Goal: Transaction & Acquisition: Purchase product/service

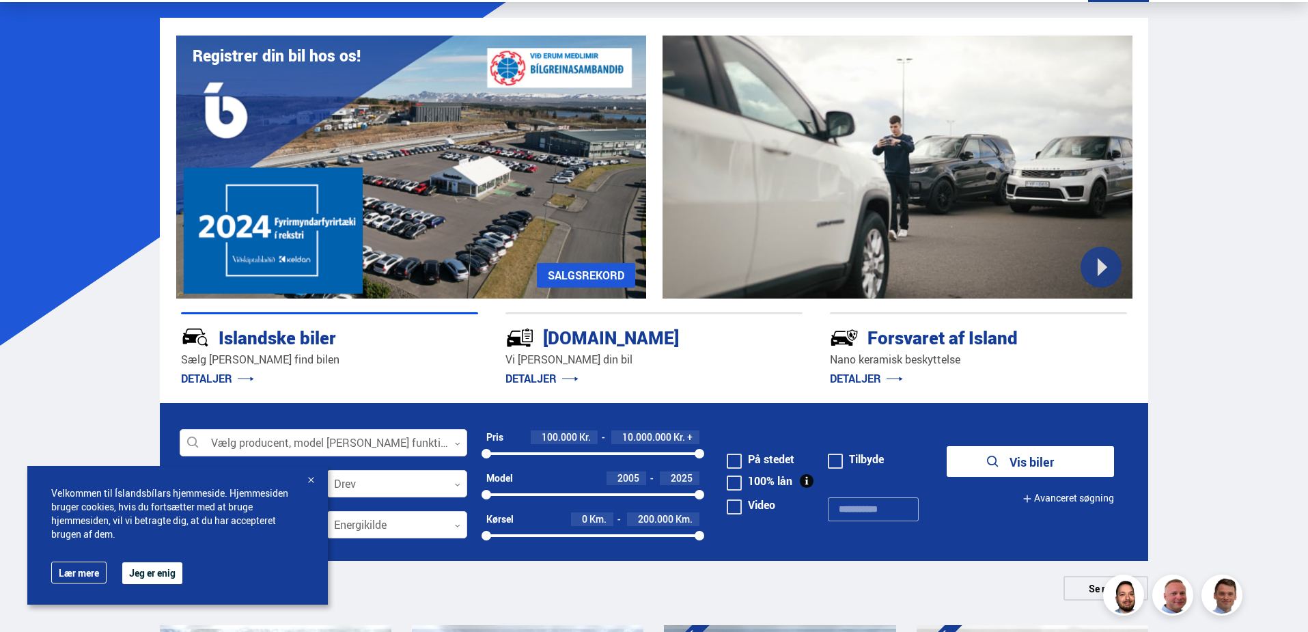
scroll to position [137, 0]
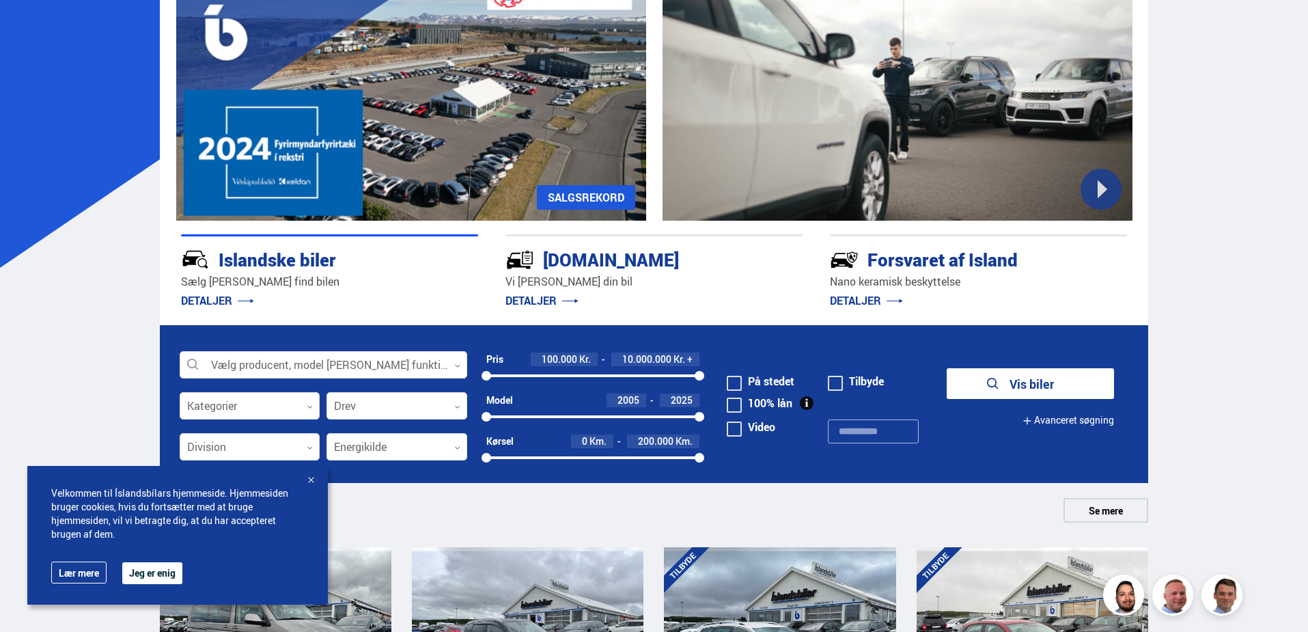
click at [142, 570] on button "Jeg er enig" at bounding box center [152, 573] width 60 height 22
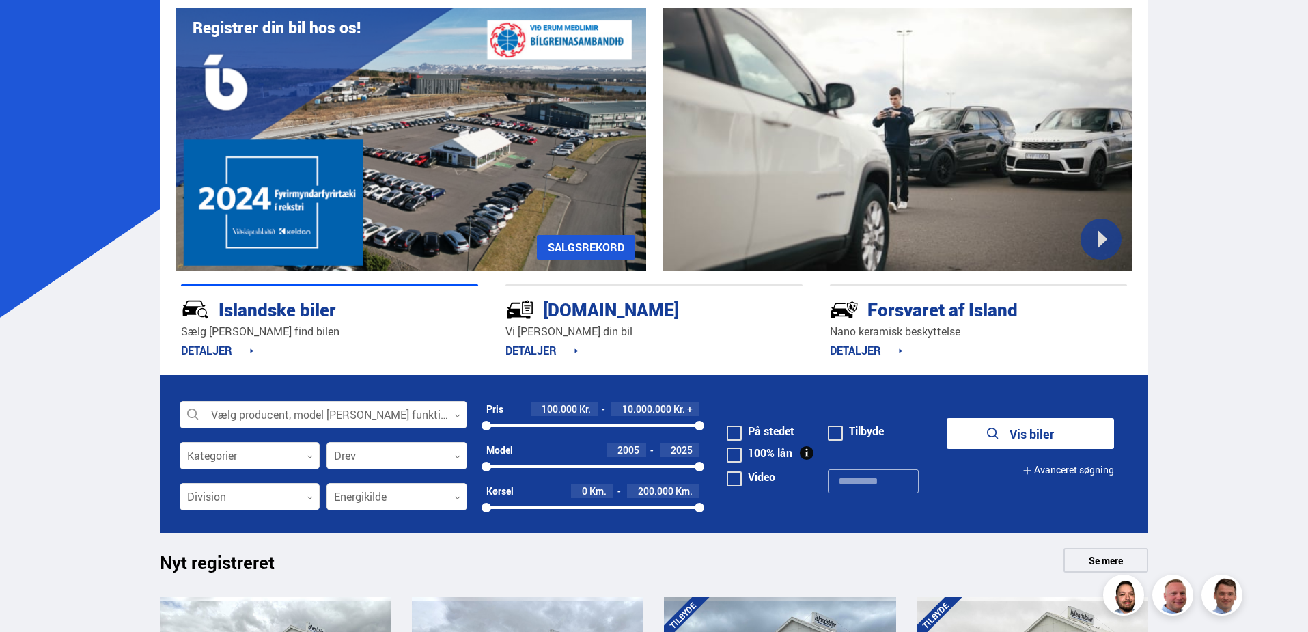
scroll to position [68, 0]
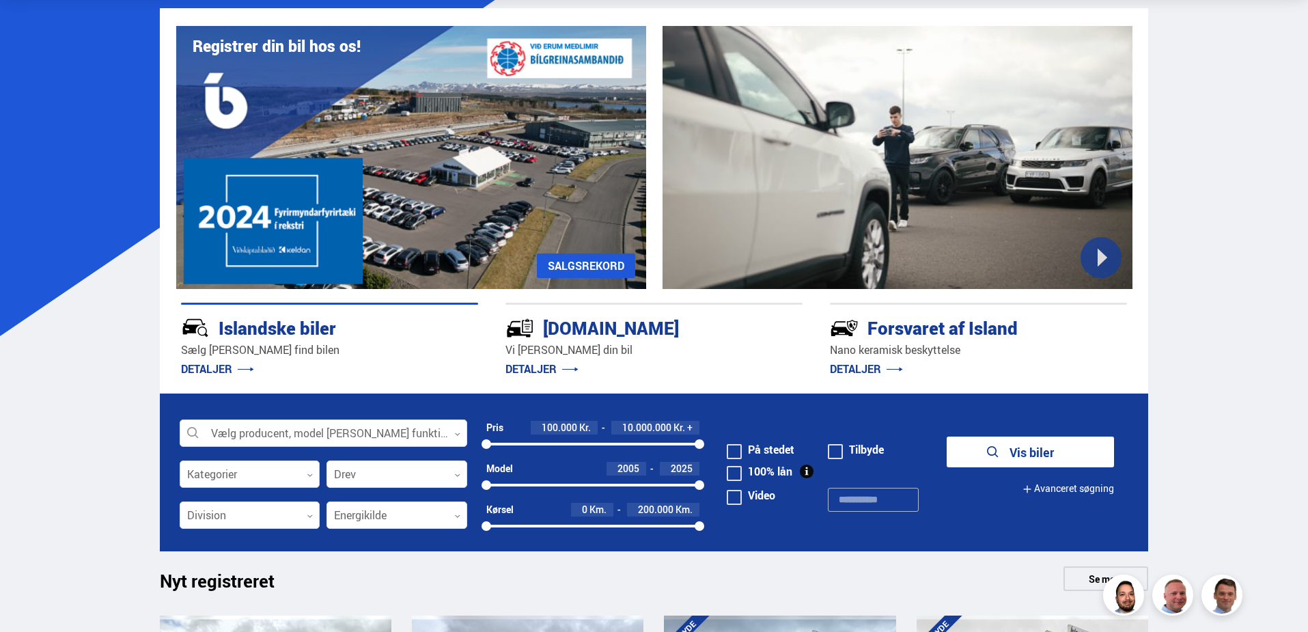
click at [305, 473] on div at bounding box center [250, 474] width 141 height 27
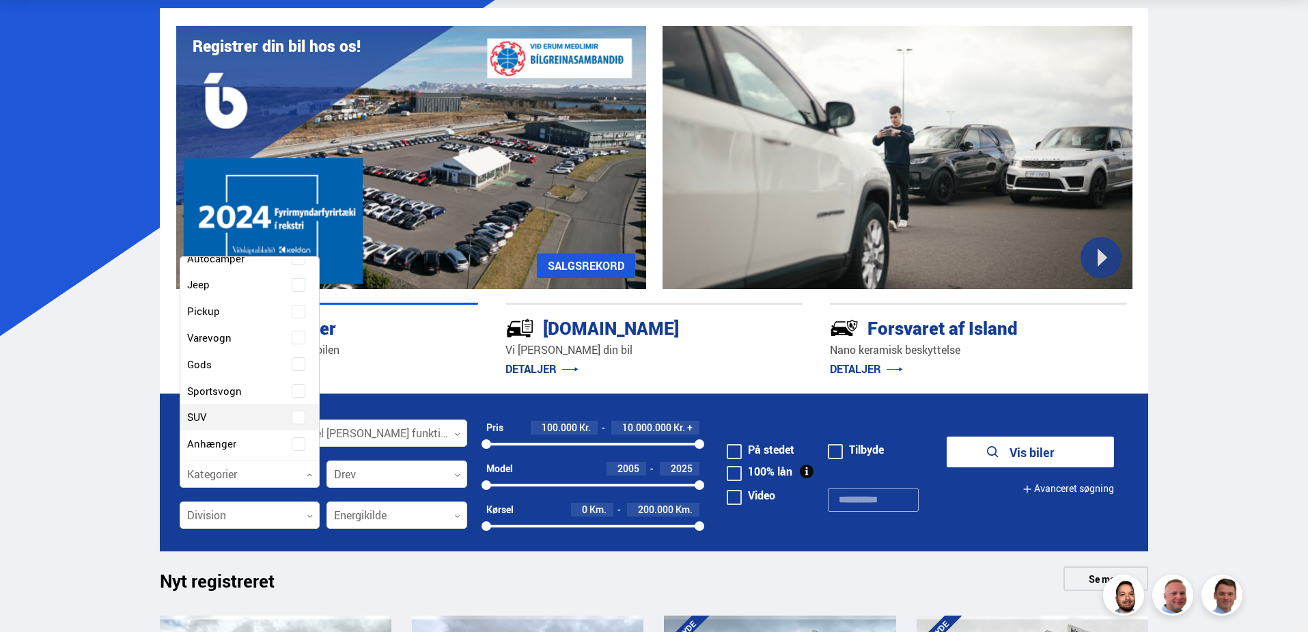
click at [229, 419] on label "SUV" at bounding box center [238, 417] width 109 height 20
click at [428, 475] on div at bounding box center [396, 474] width 141 height 27
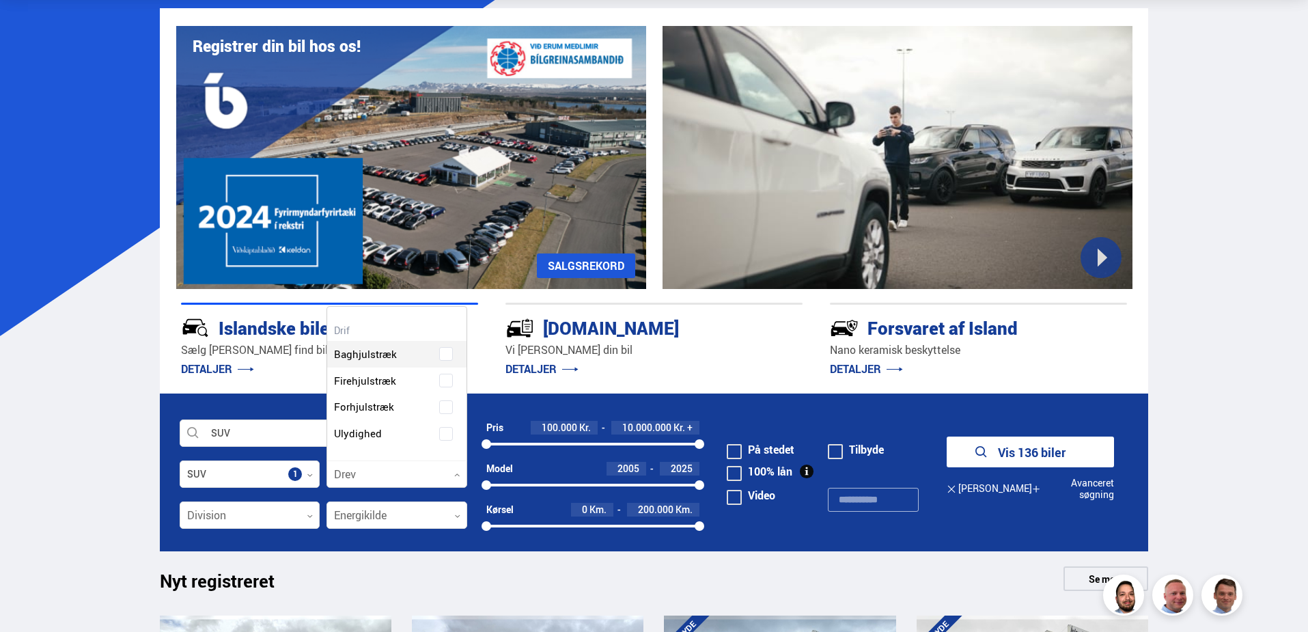
scroll to position [154, 139]
click at [413, 374] on label "Firehjulstræk" at bounding box center [385, 381] width 109 height 20
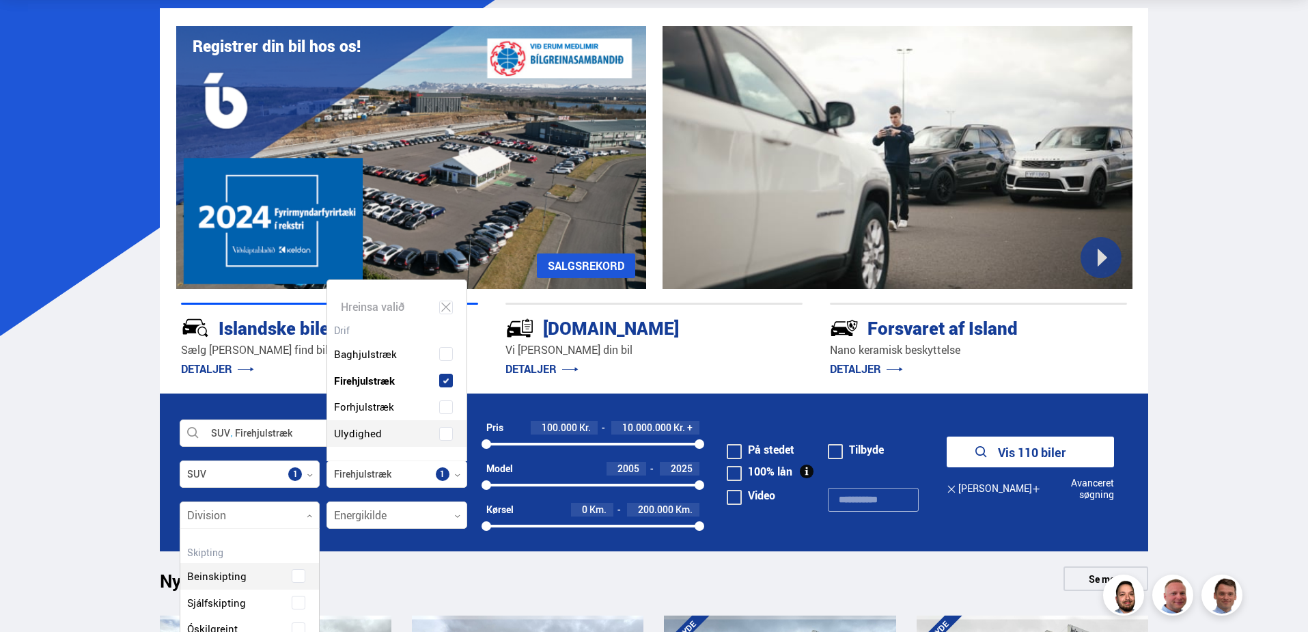
click at [266, 519] on div at bounding box center [250, 515] width 141 height 27
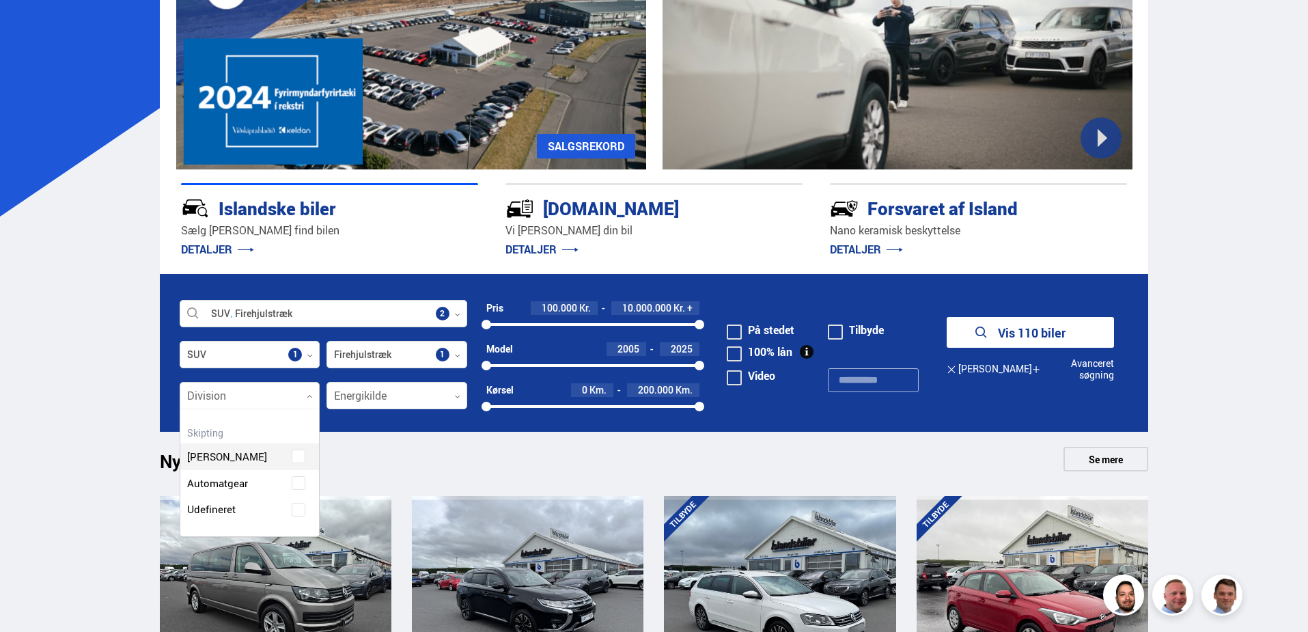
scroll to position [205, 0]
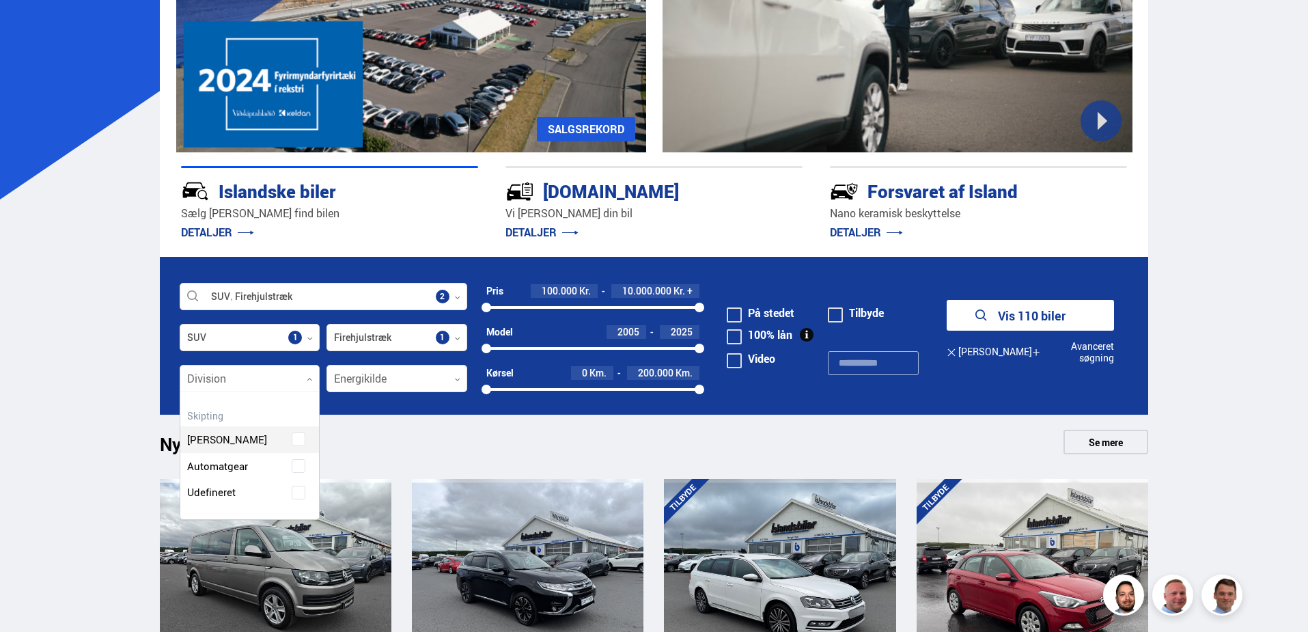
click at [275, 374] on div at bounding box center [250, 378] width 141 height 27
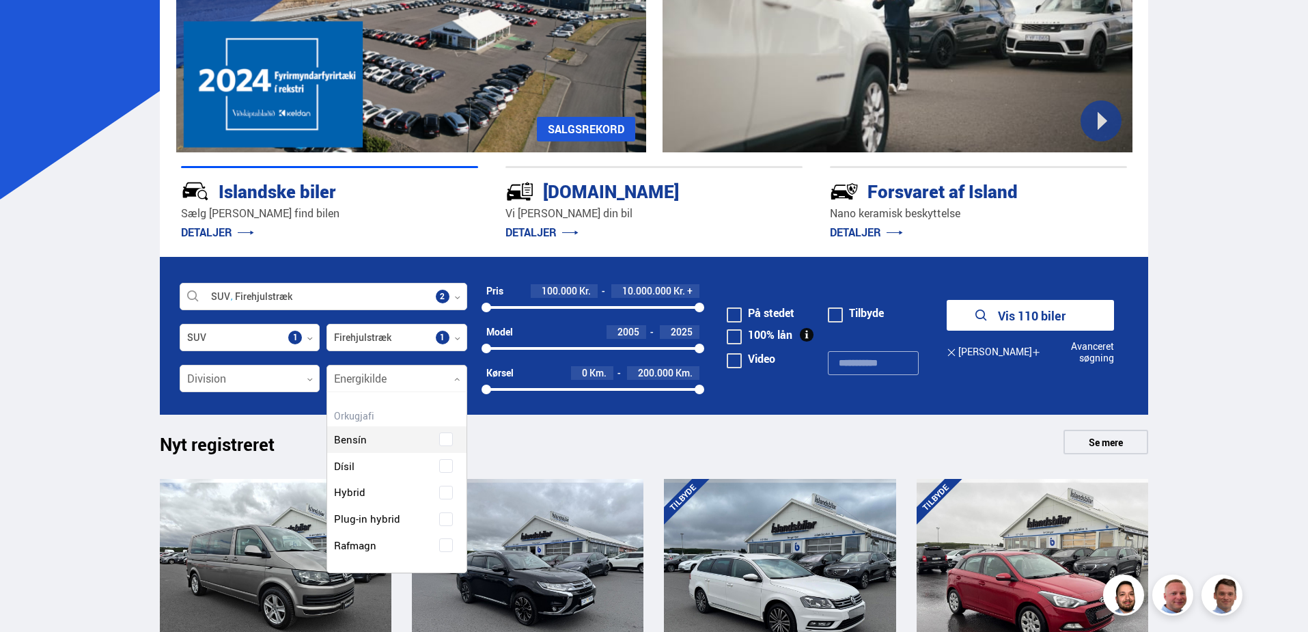
click at [355, 372] on div at bounding box center [396, 378] width 141 height 27
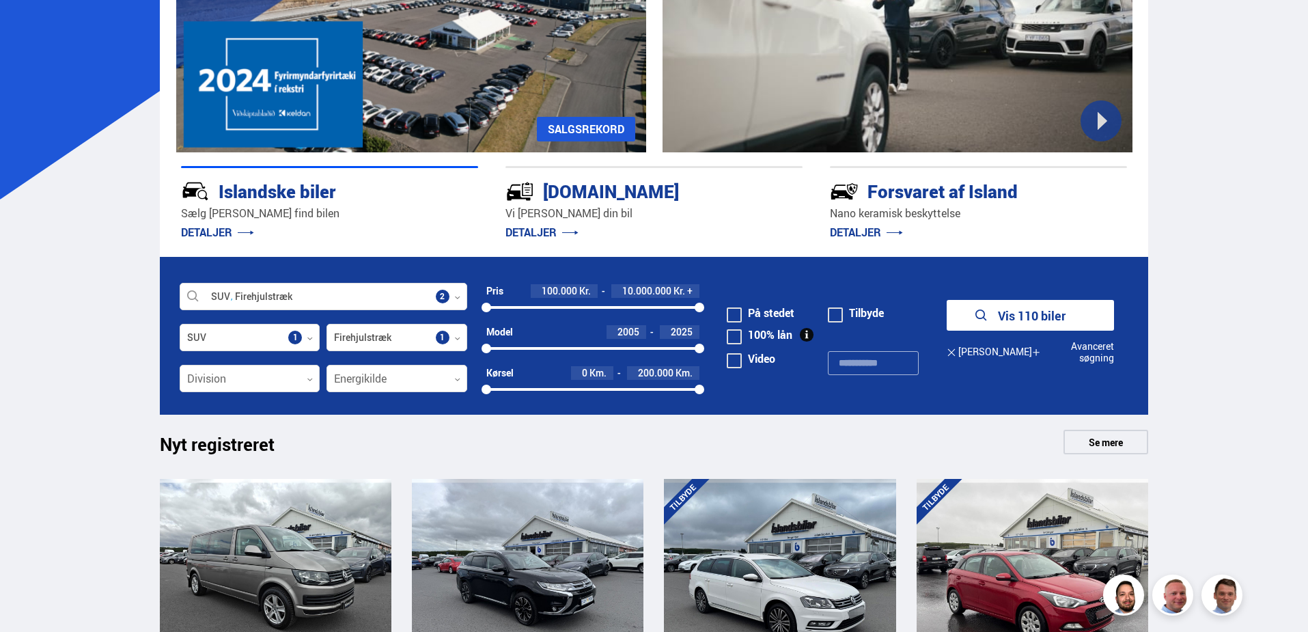
click at [1009, 318] on font "Vis 110 biler" at bounding box center [1032, 315] width 68 height 16
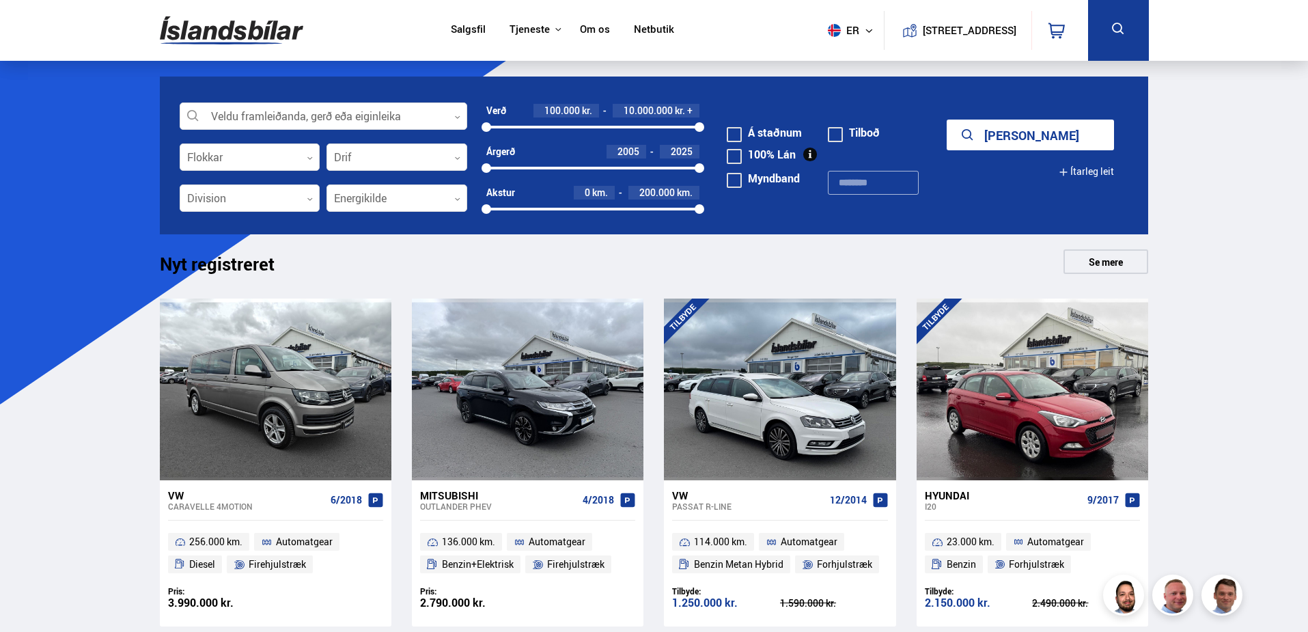
scroll to position [205, 0]
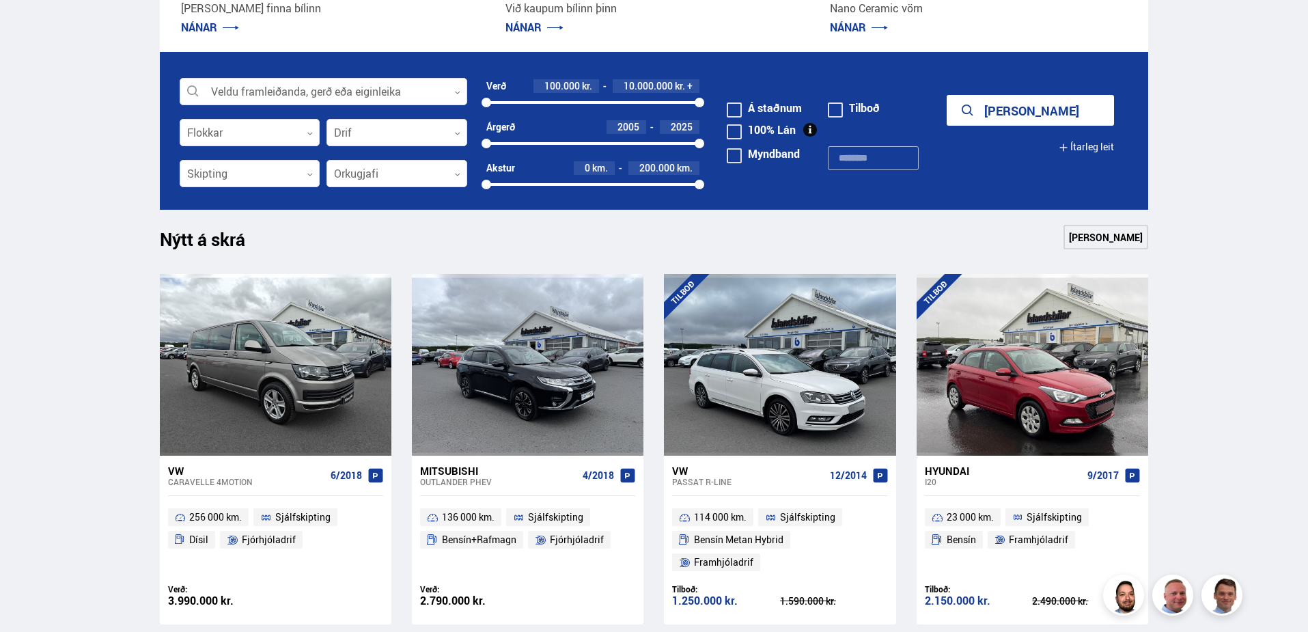
scroll to position [137, 0]
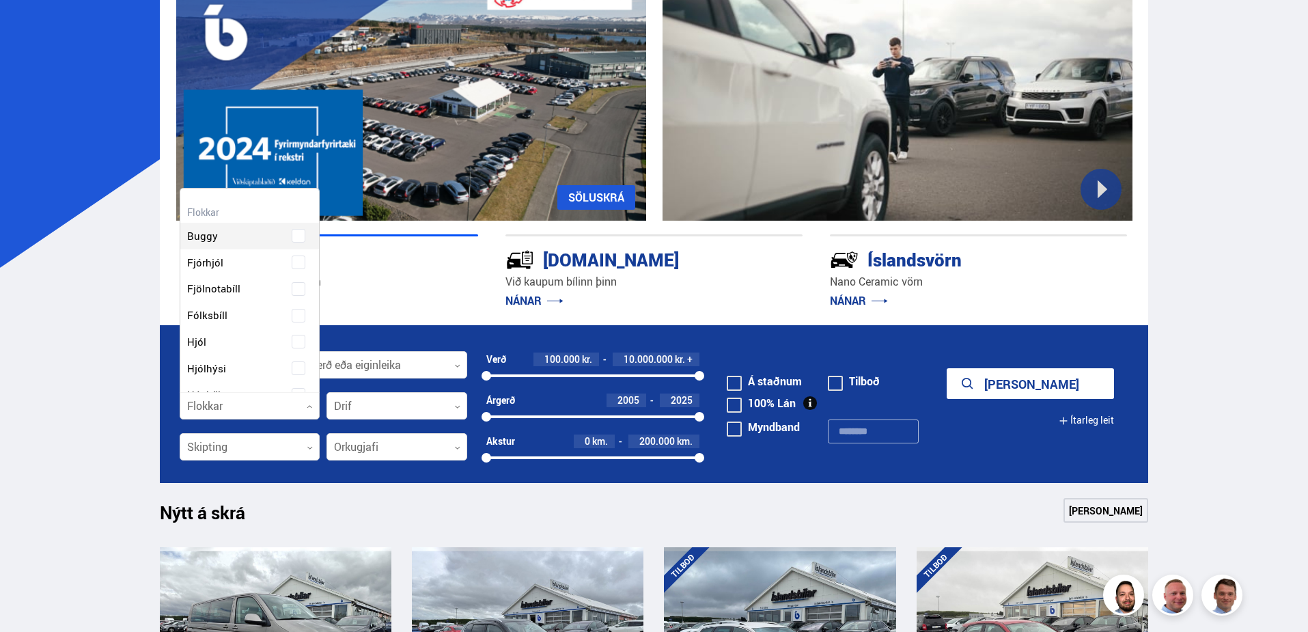
click at [294, 400] on div at bounding box center [250, 406] width 141 height 27
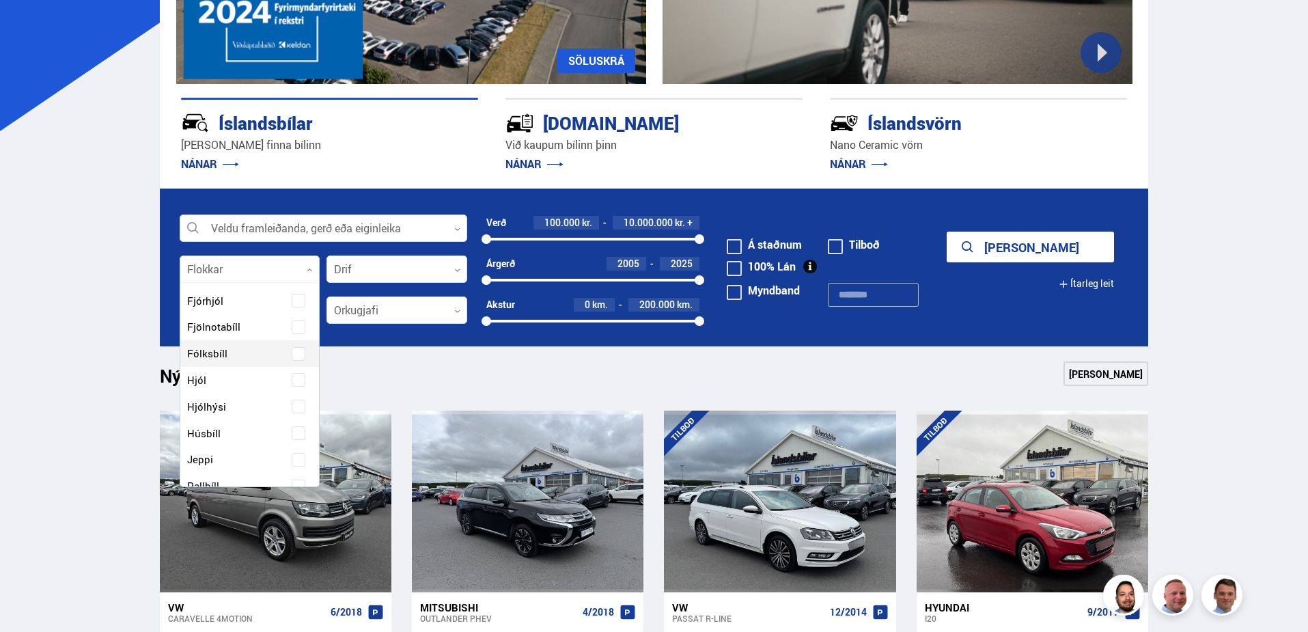
scroll to position [48, 0]
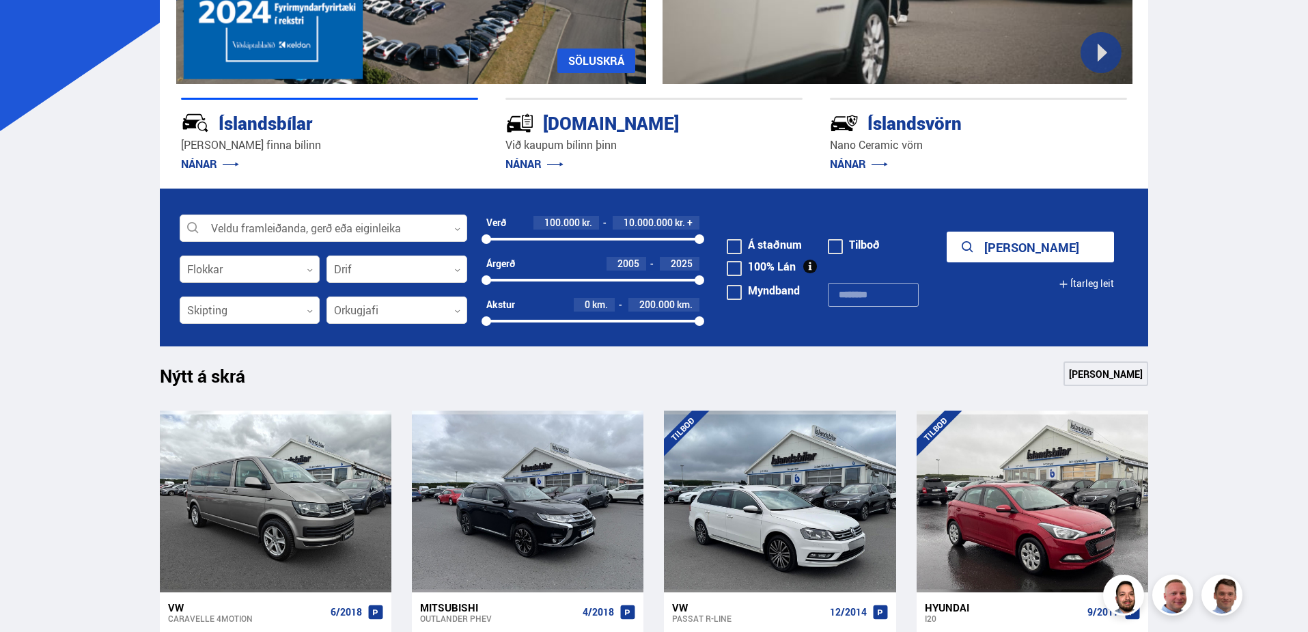
click at [257, 268] on div at bounding box center [250, 269] width 141 height 27
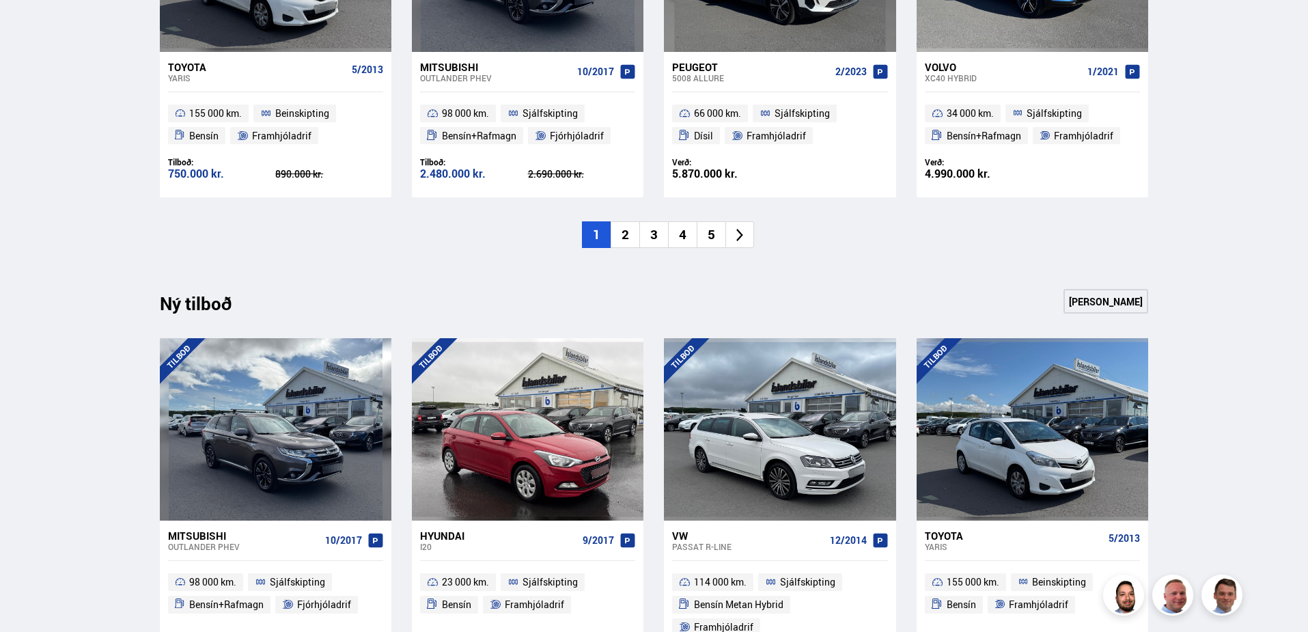
scroll to position [1161, 0]
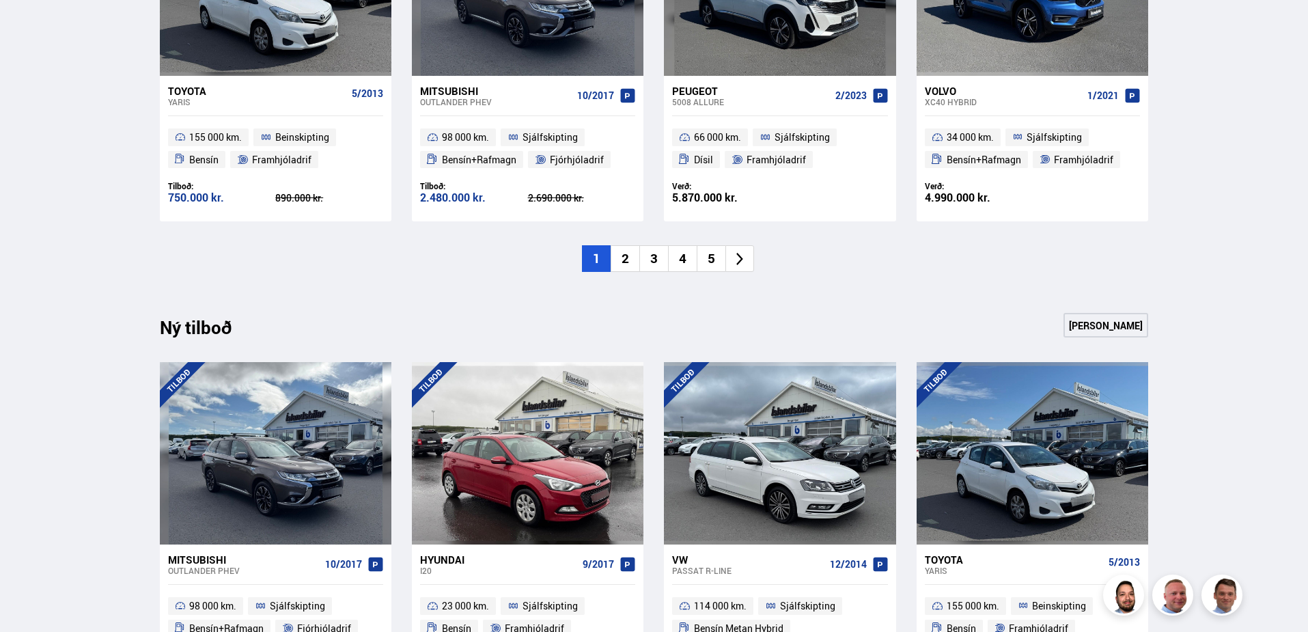
click at [628, 245] on li "2" at bounding box center [625, 258] width 29 height 27
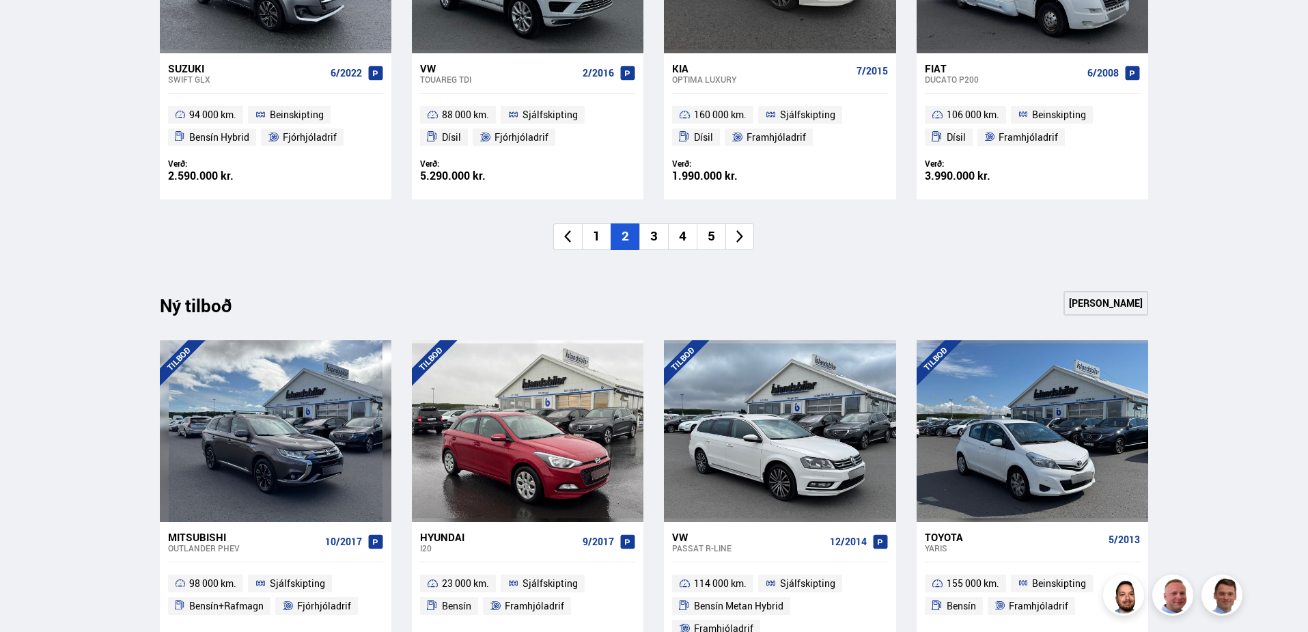
click at [658, 238] on li "3" at bounding box center [653, 236] width 29 height 27
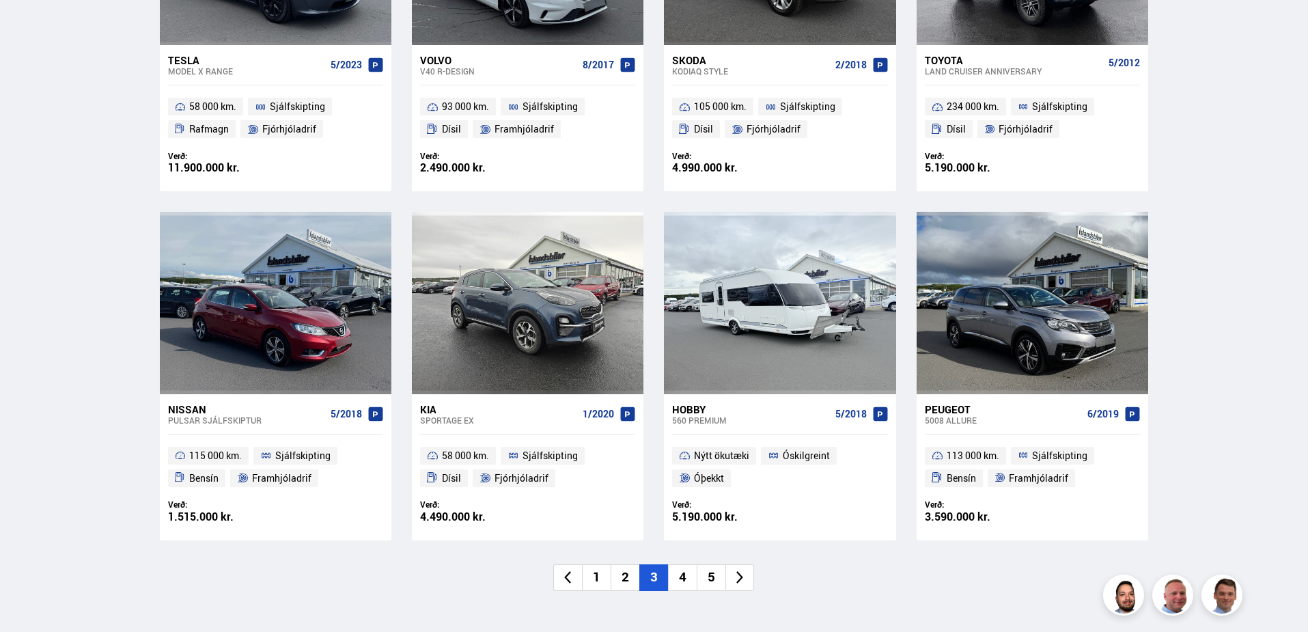
scroll to position [1093, 0]
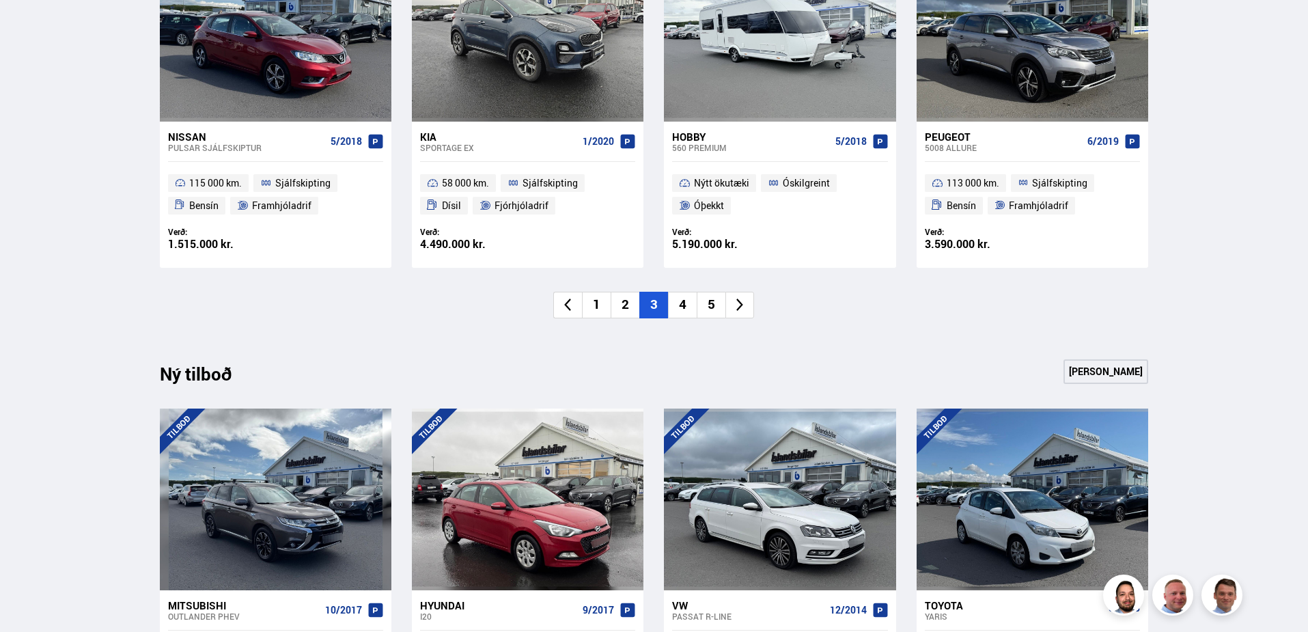
click at [674, 301] on li "4" at bounding box center [682, 305] width 29 height 27
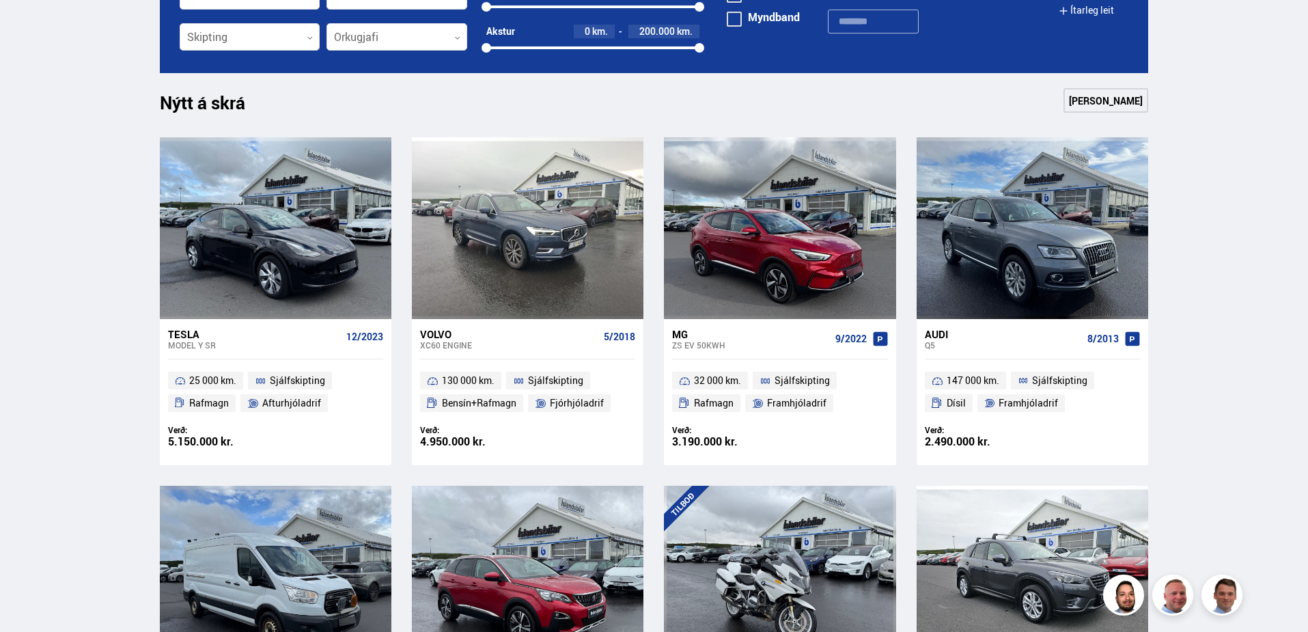
scroll to position [1024, 0]
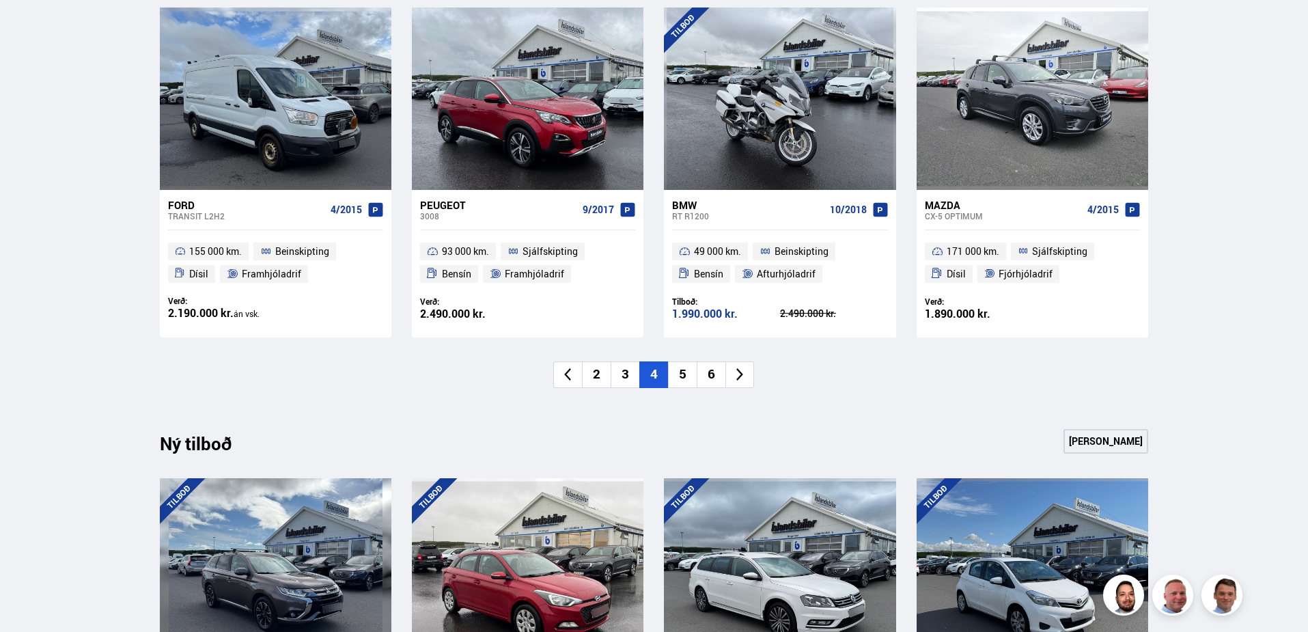
click at [677, 383] on li "5" at bounding box center [682, 374] width 29 height 27
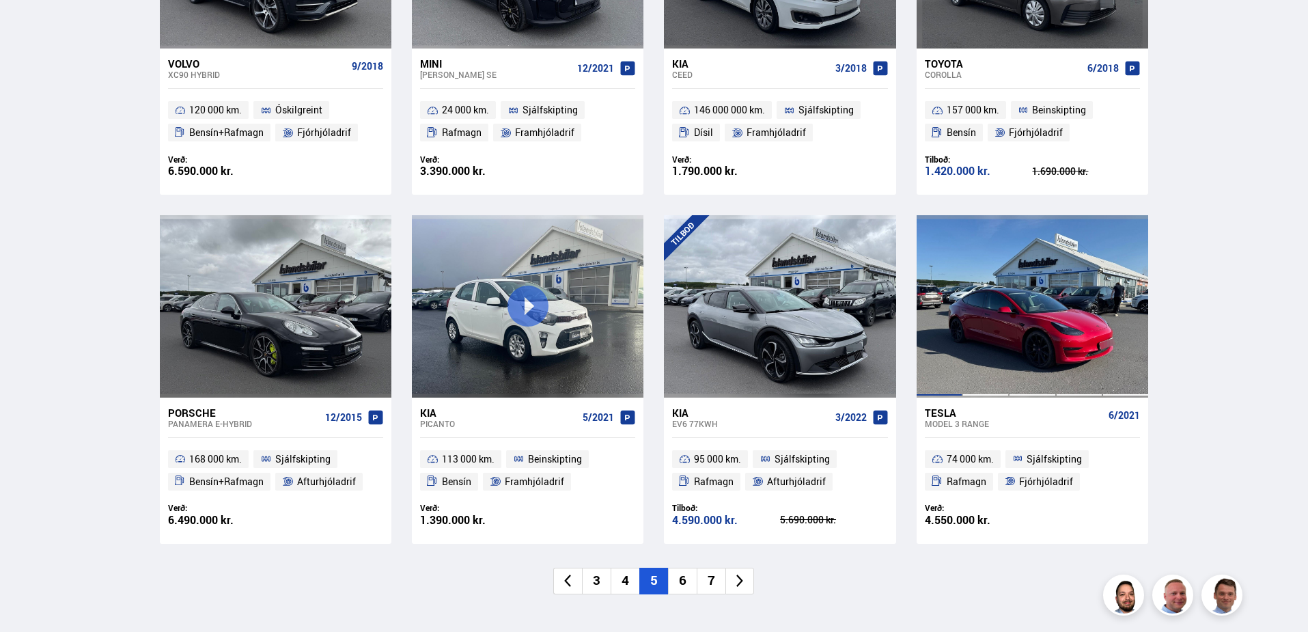
scroll to position [820, 0]
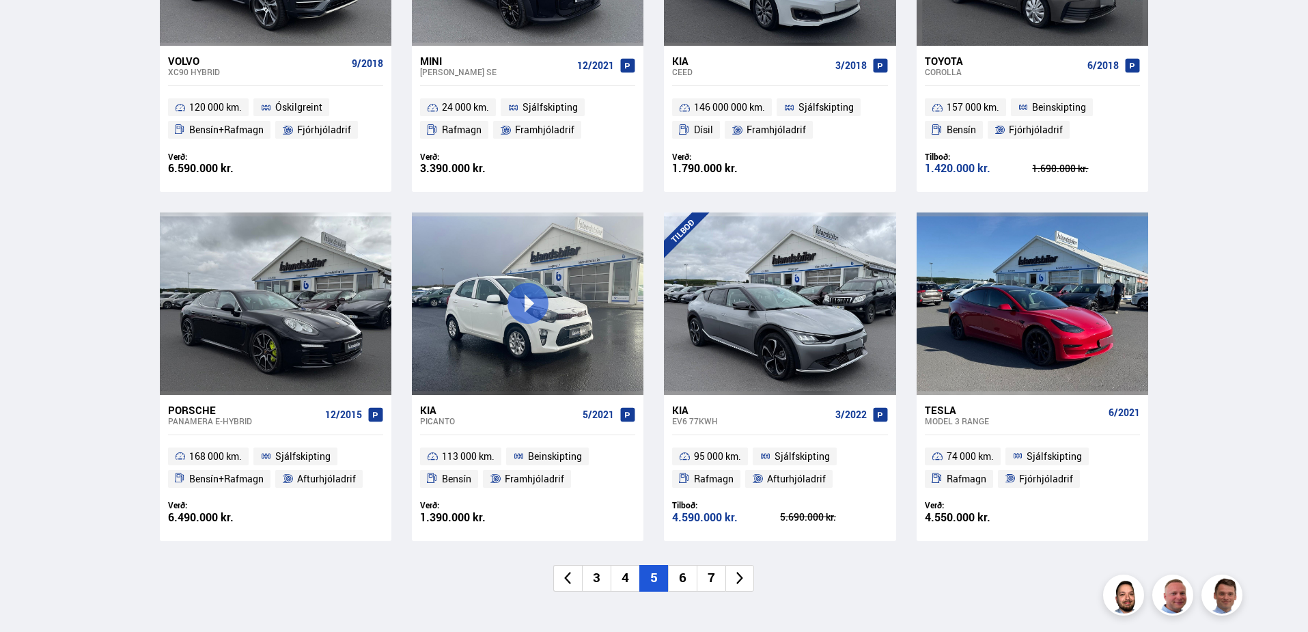
click at [684, 579] on li "6" at bounding box center [682, 578] width 29 height 27
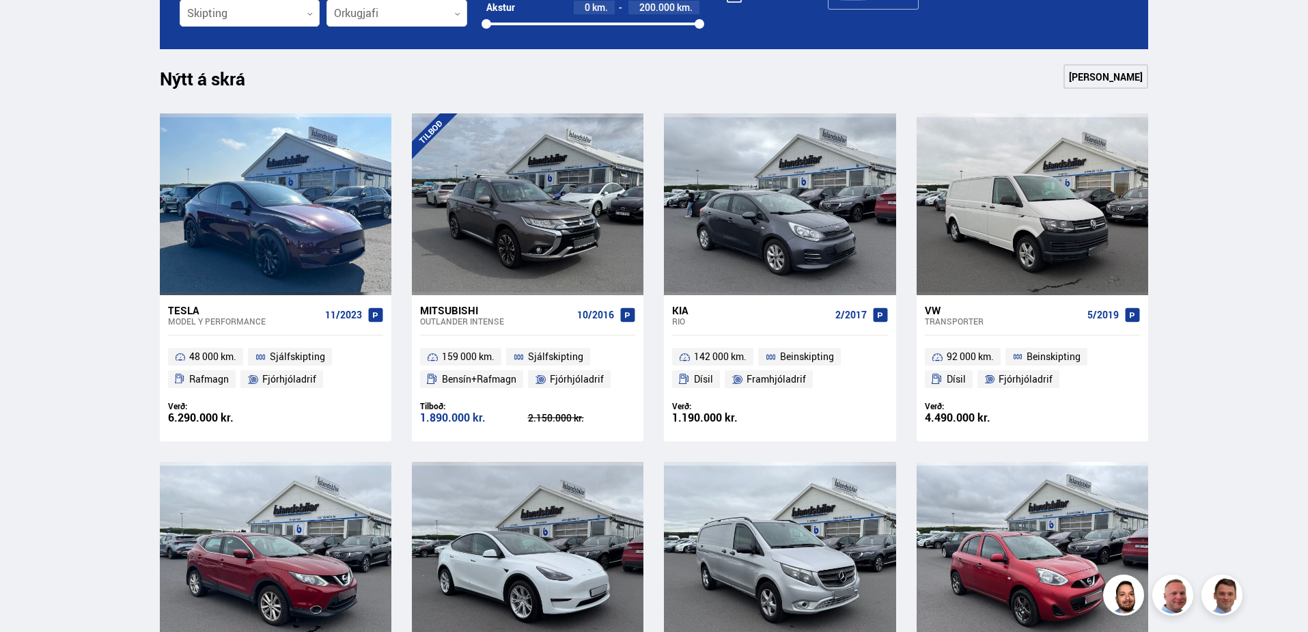
scroll to position [956, 0]
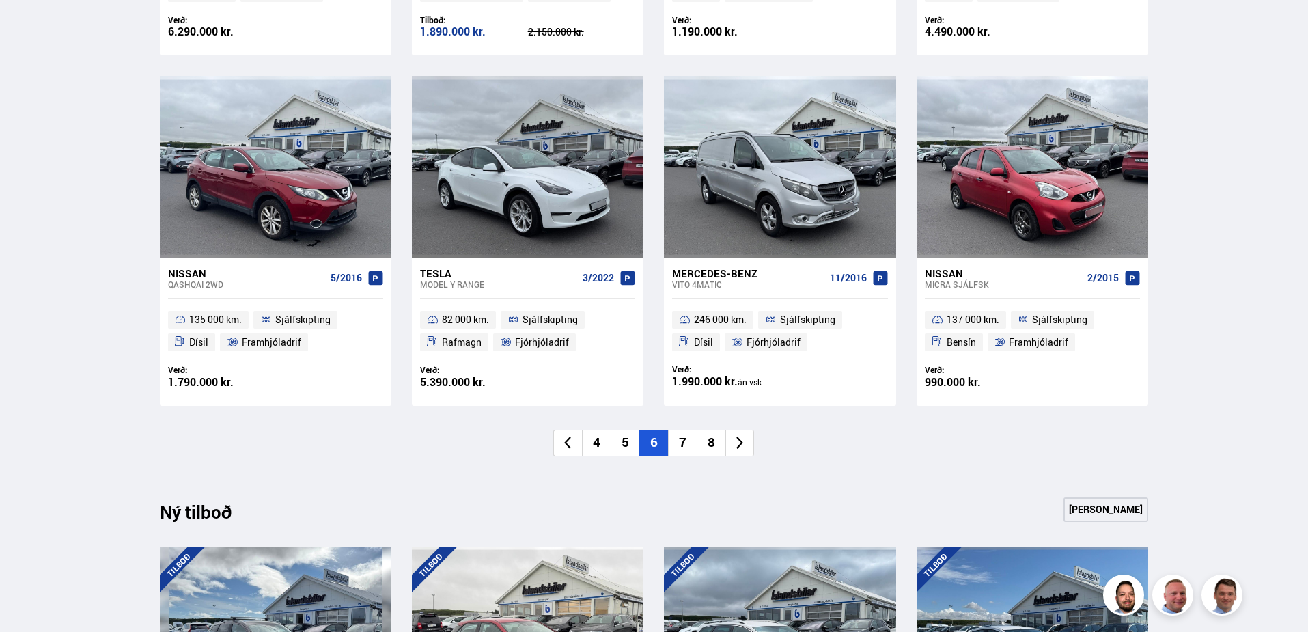
click at [691, 447] on li "7" at bounding box center [682, 443] width 29 height 27
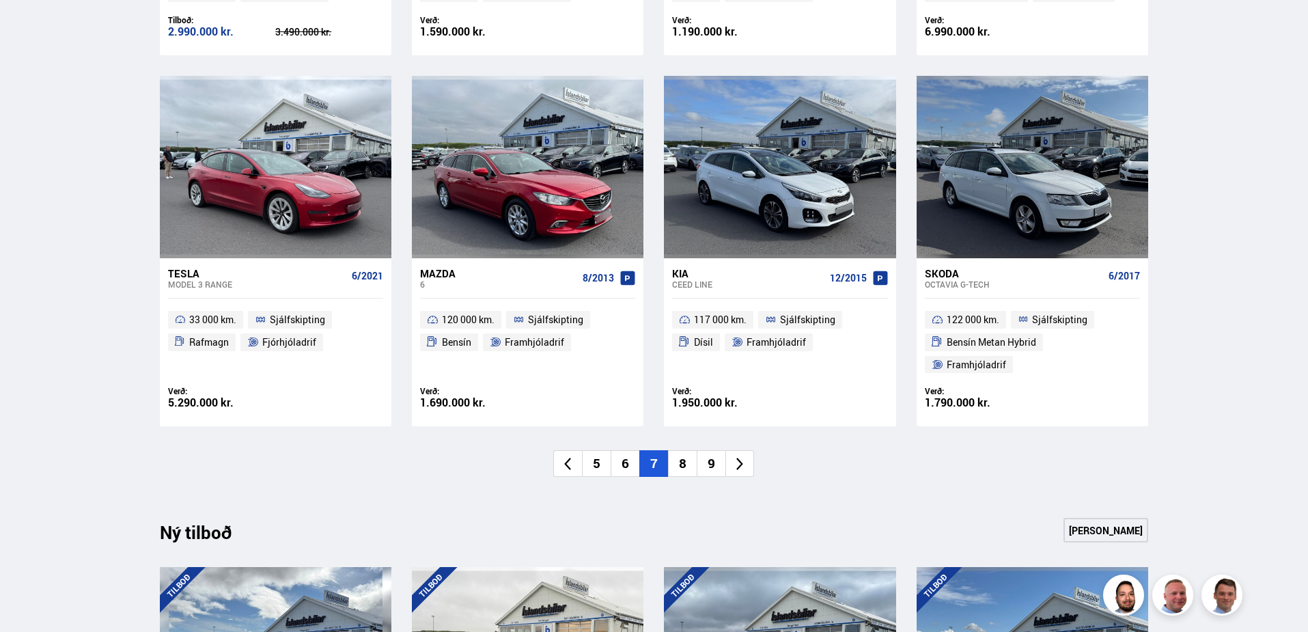
click at [690, 450] on li "8" at bounding box center [682, 463] width 29 height 27
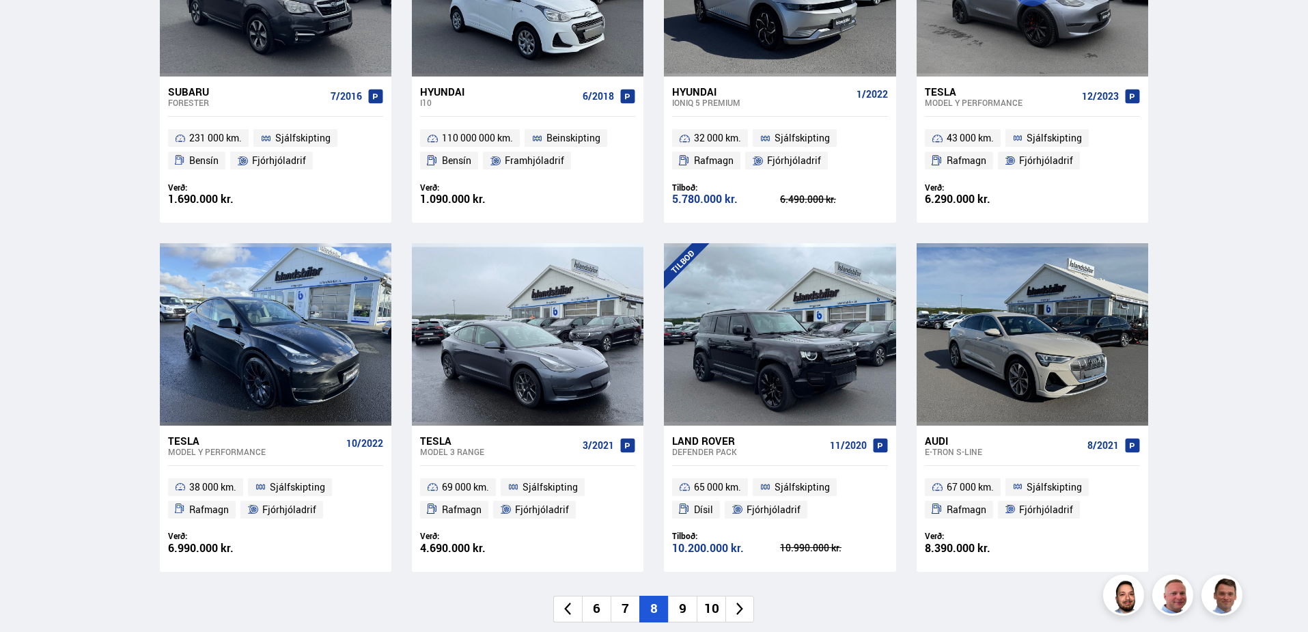
scroll to position [820, 0]
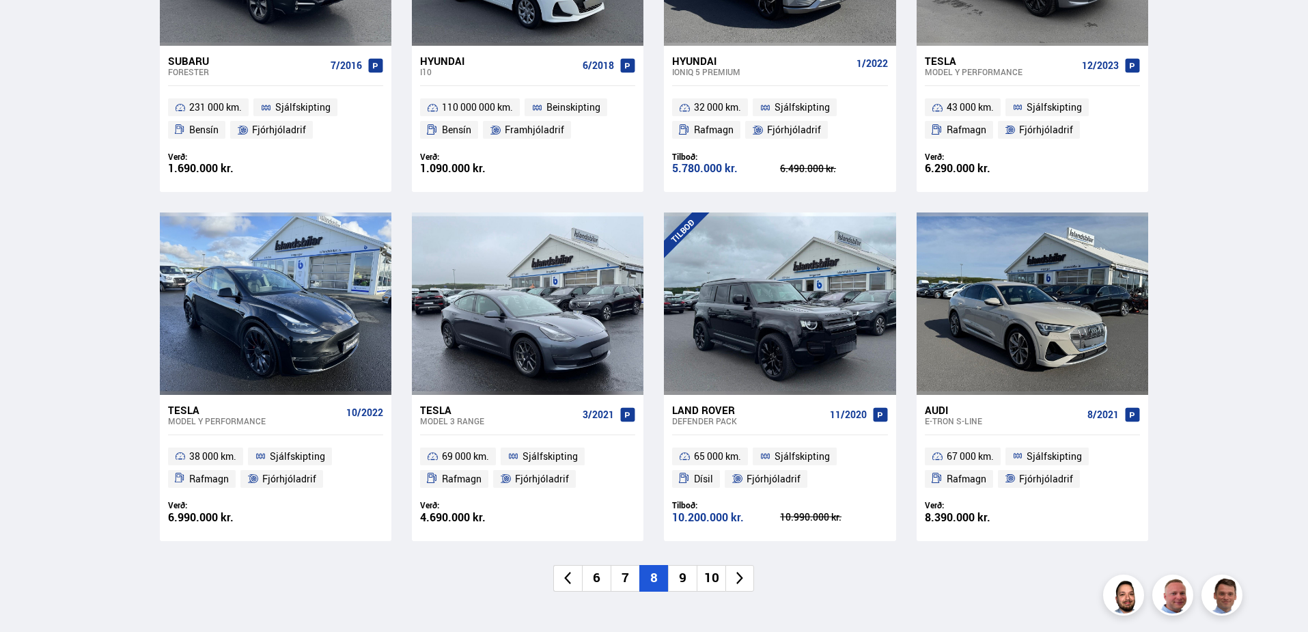
click at [680, 580] on li "9" at bounding box center [682, 578] width 29 height 27
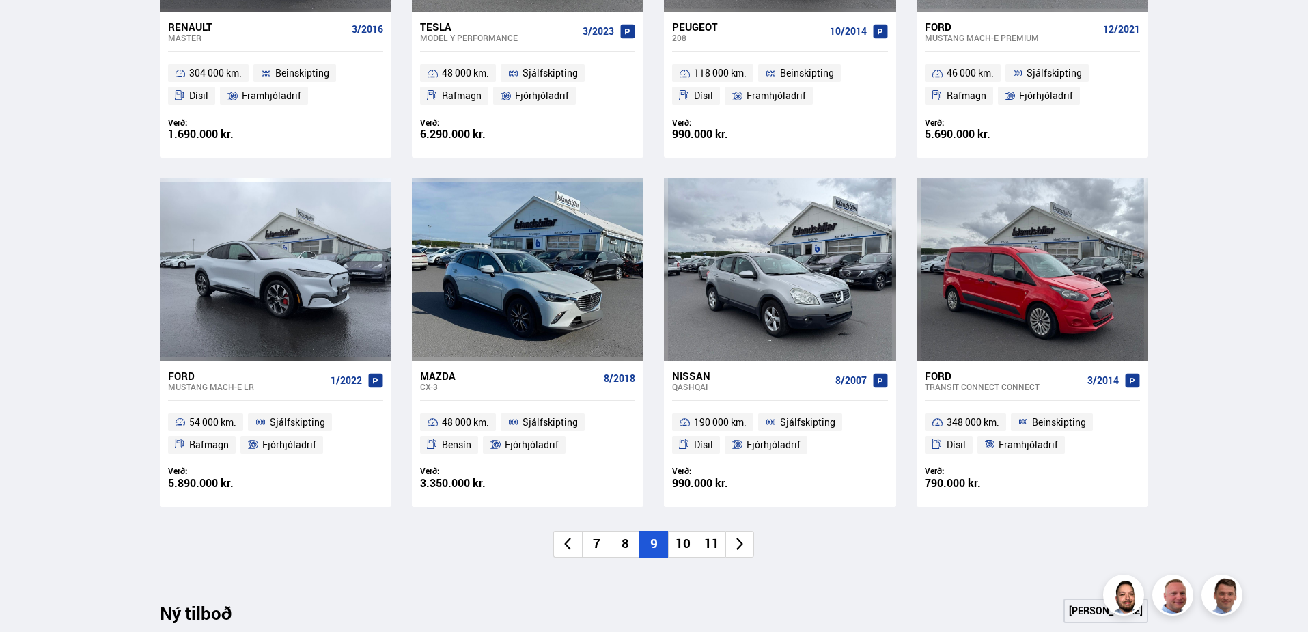
scroll to position [888, 0]
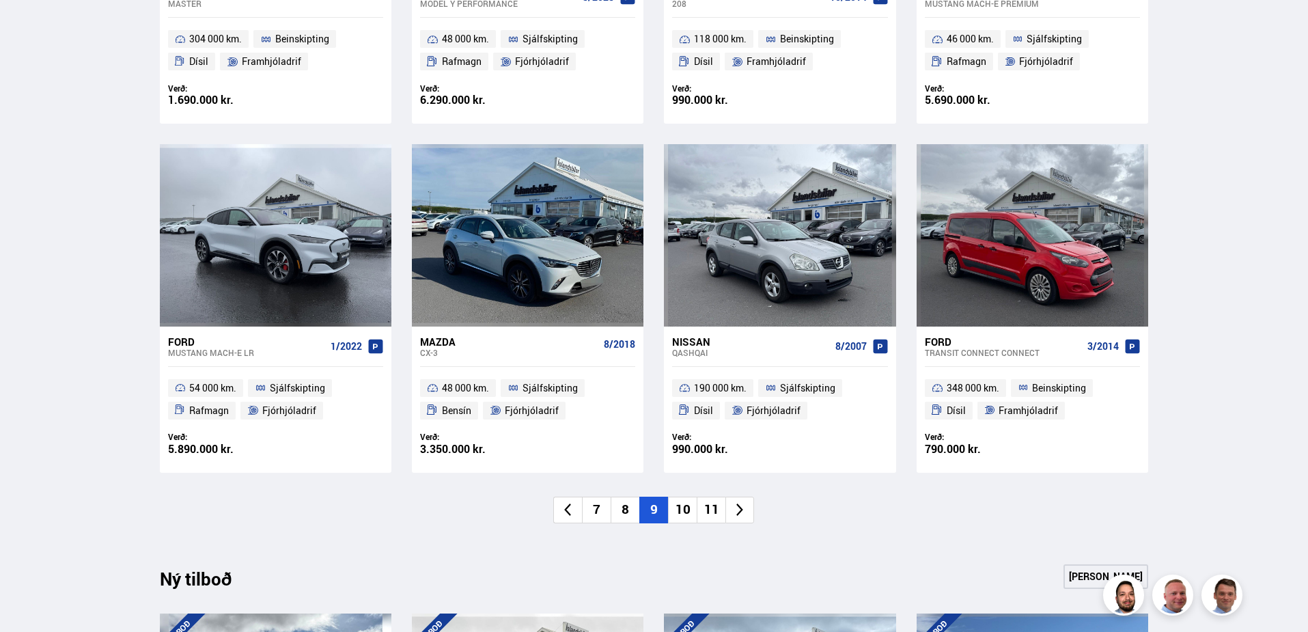
click at [680, 512] on li "10" at bounding box center [682, 510] width 29 height 27
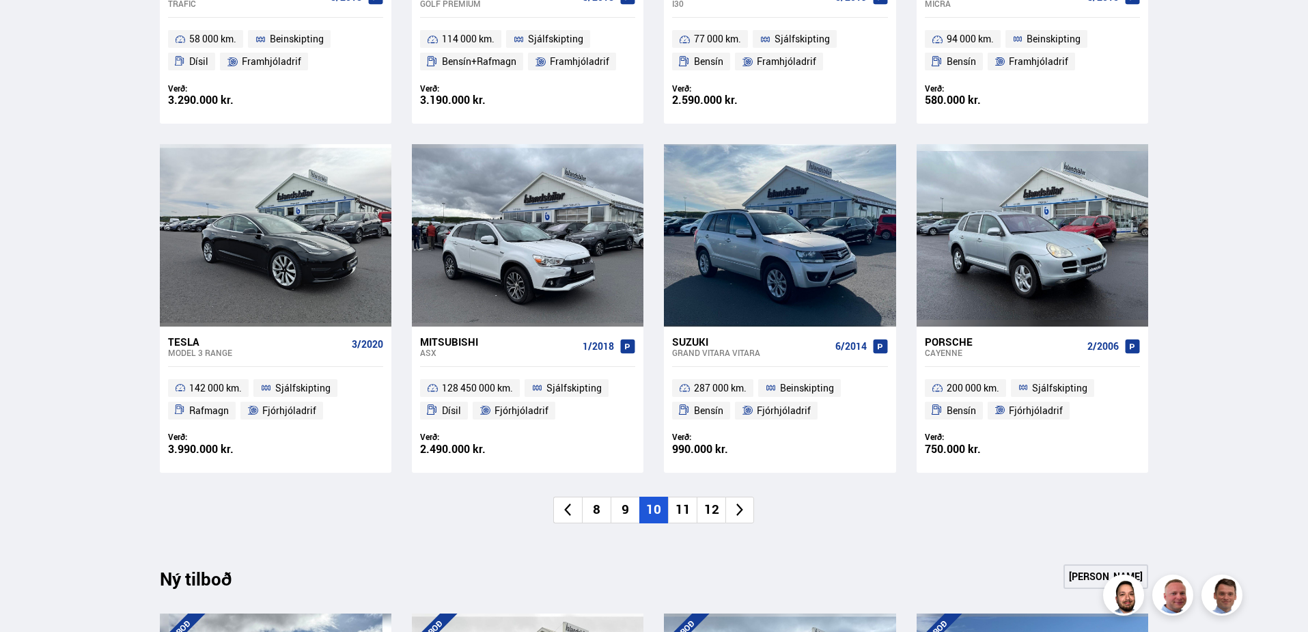
click at [684, 516] on li "11" at bounding box center [682, 510] width 29 height 27
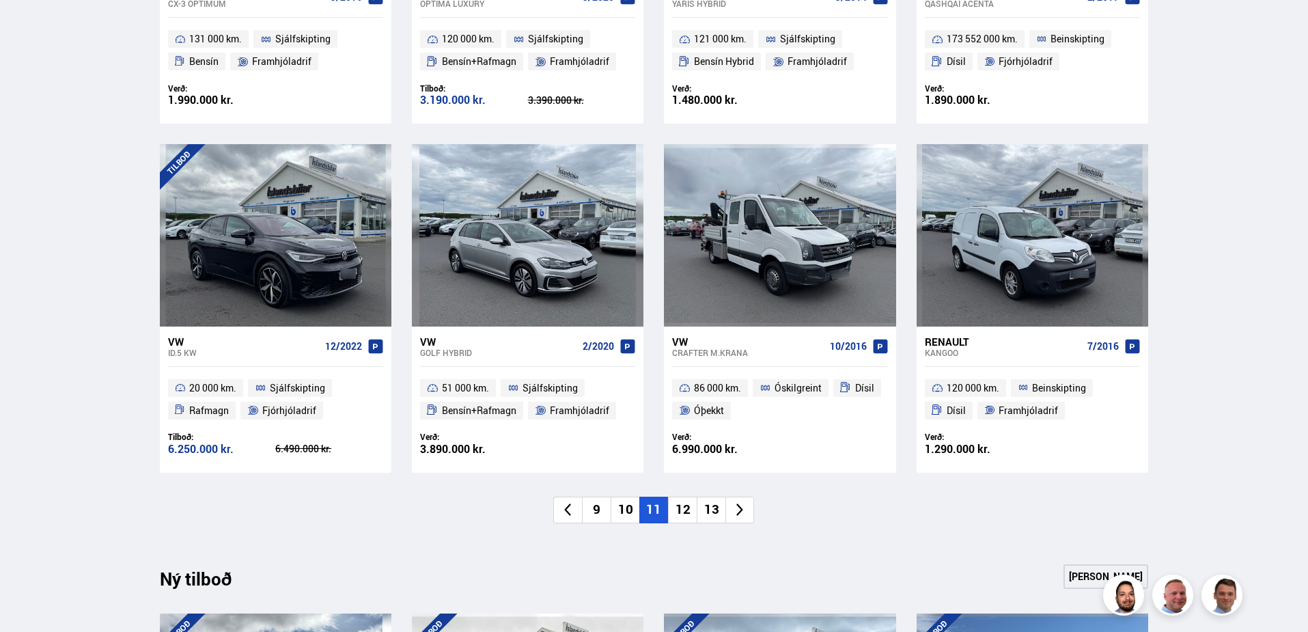
click at [684, 507] on li "12" at bounding box center [682, 510] width 29 height 27
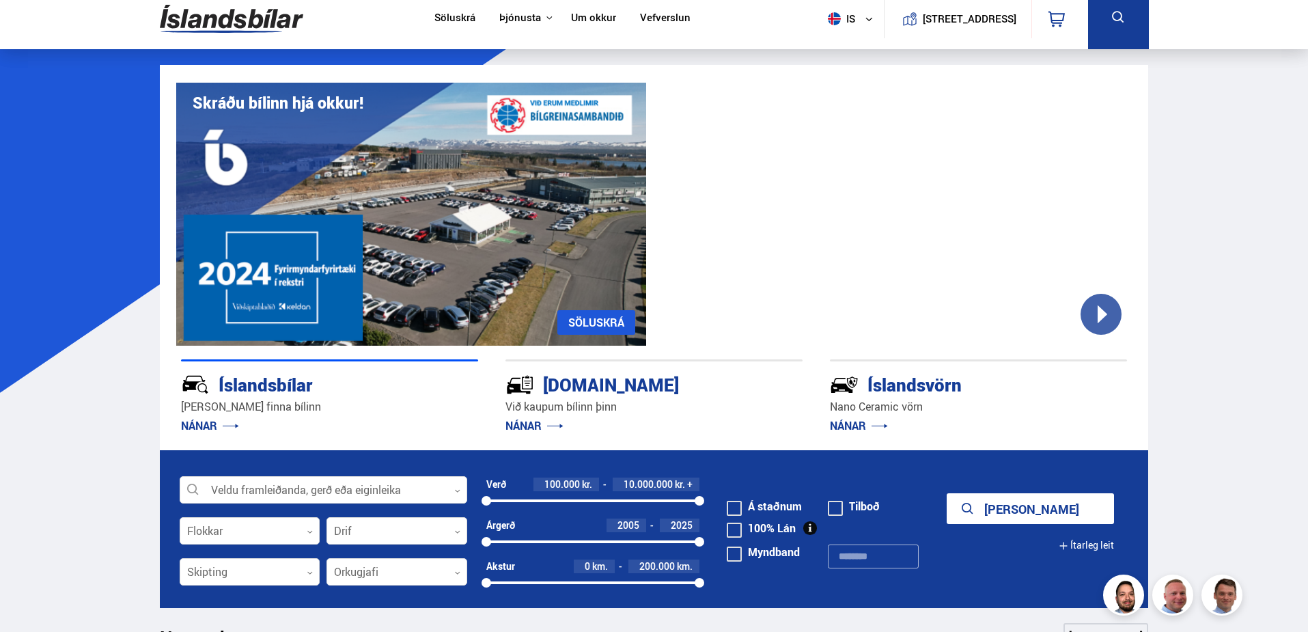
scroll to position [0, 0]
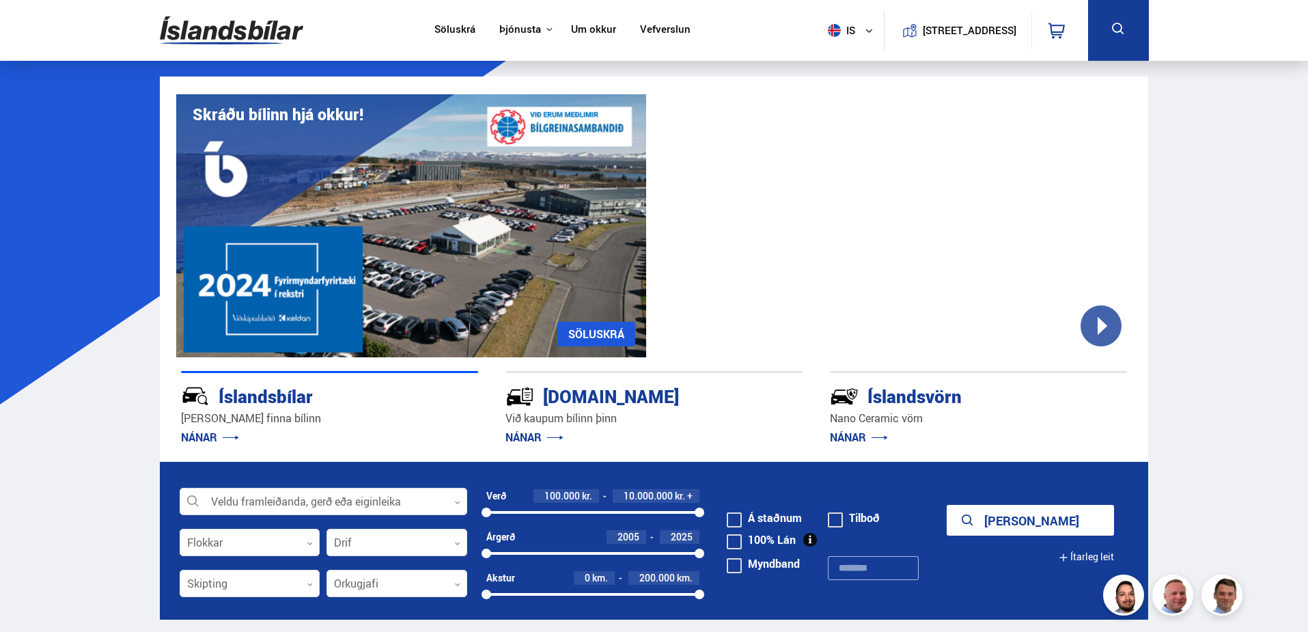
click at [240, 31] on img at bounding box center [231, 30] width 143 height 44
